Goal: Information Seeking & Learning: Learn about a topic

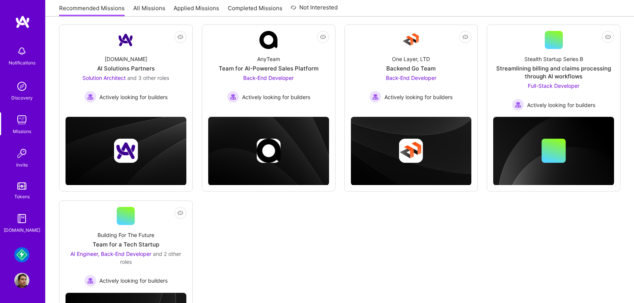
scroll to position [104, 0]
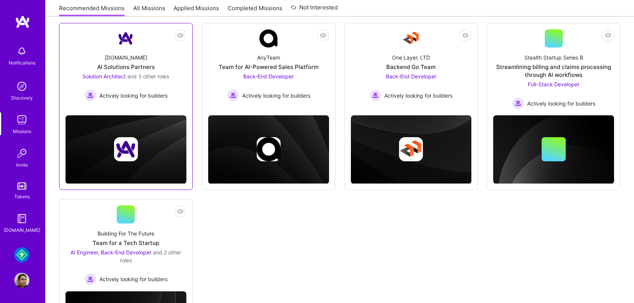
click at [144, 46] on link "Not Interested [DOMAIN_NAME] AI Solutions Partners Solution Architect and 3 oth…" at bounding box center [126, 66] width 121 height 74
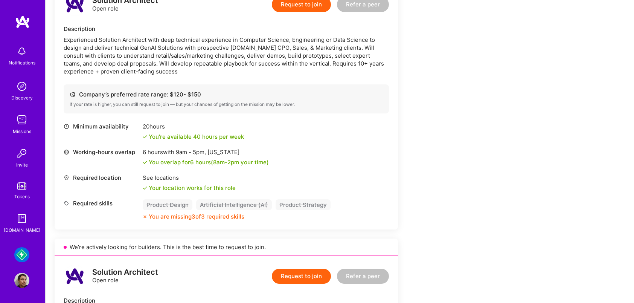
scroll to position [209, 0]
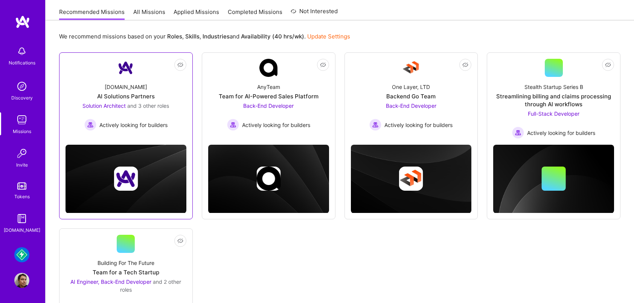
scroll to position [75, 0]
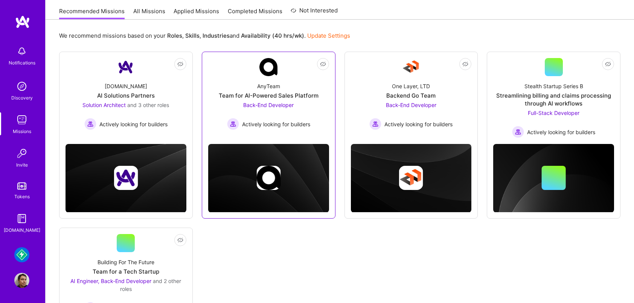
click at [240, 81] on div "AnyTeam Team for AI-Powered Sales Platform Back-End Developer Actively looking …" at bounding box center [268, 103] width 121 height 54
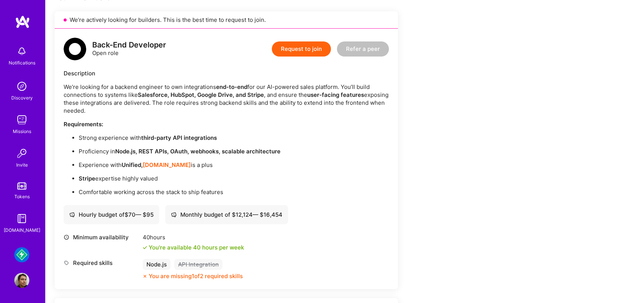
scroll to position [165, 0]
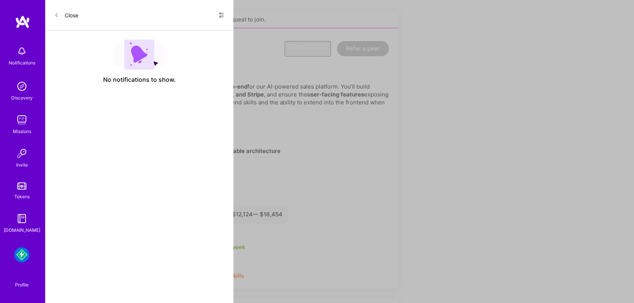
scroll to position [75, 0]
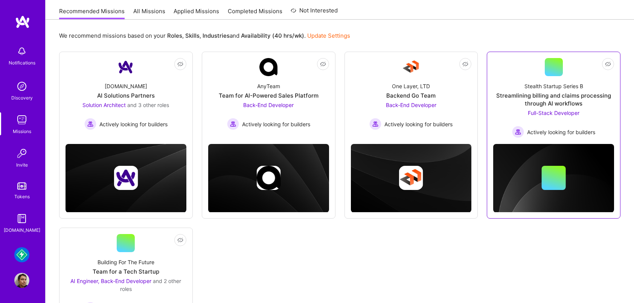
click at [505, 64] on link "Not Interested Stealth Startup Series B Streamlining billing and claims process…" at bounding box center [553, 98] width 121 height 80
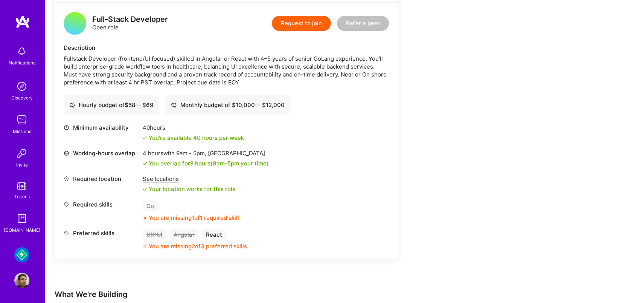
scroll to position [190, 0]
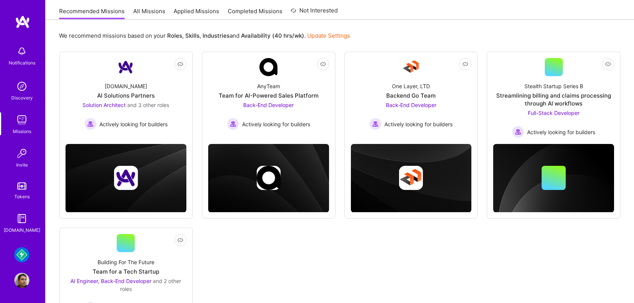
scroll to position [184, 0]
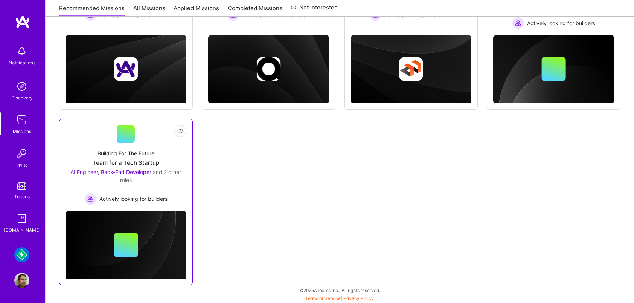
click at [137, 159] on div "Team for a Tech Startup" at bounding box center [126, 163] width 67 height 8
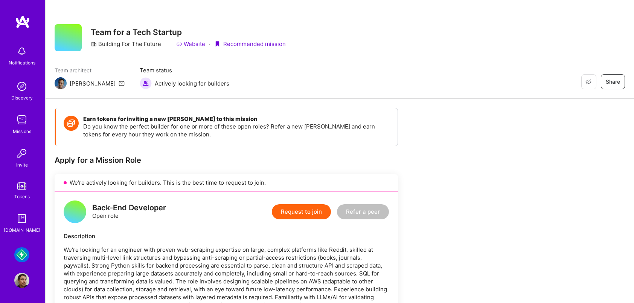
scroll to position [2, 0]
click at [57, 84] on img at bounding box center [61, 83] width 12 height 12
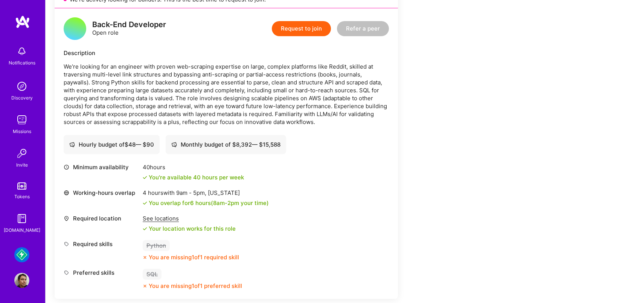
scroll to position [183, 0]
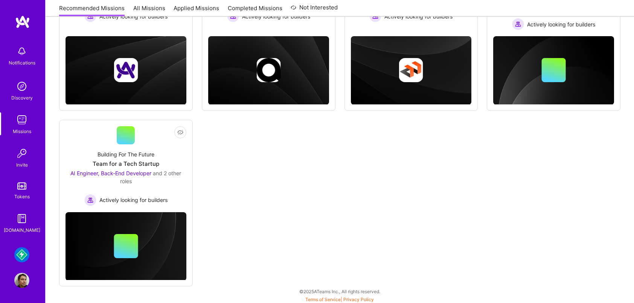
scroll to position [184, 0]
